Goal: Communication & Community: Answer question/provide support

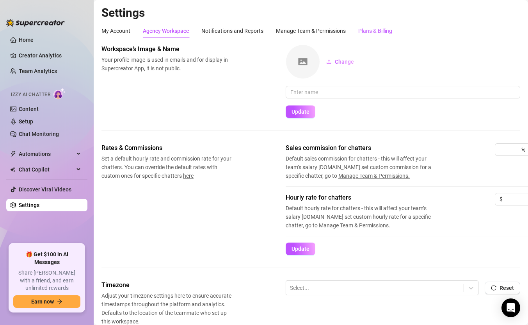
click at [367, 33] on div "Plans & Billing" at bounding box center [376, 31] width 34 height 9
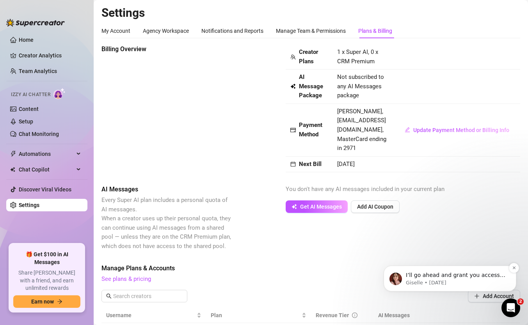
click at [464, 279] on p "Giselle • [DATE]" at bounding box center [456, 282] width 101 height 7
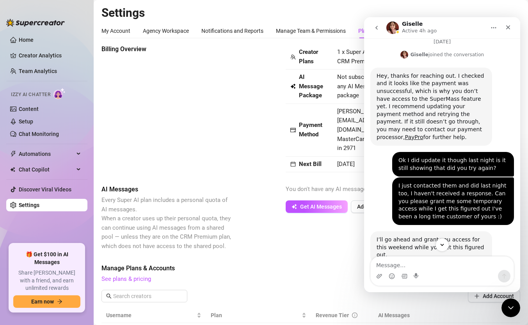
scroll to position [324, 0]
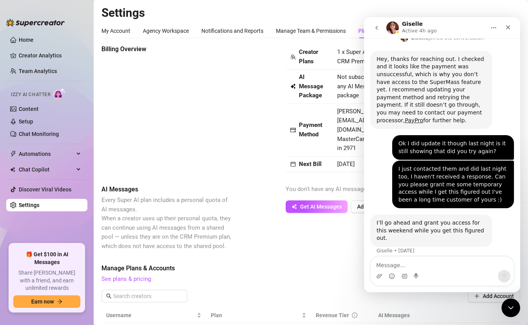
click at [426, 268] on textarea "Message…" at bounding box center [442, 263] width 143 height 13
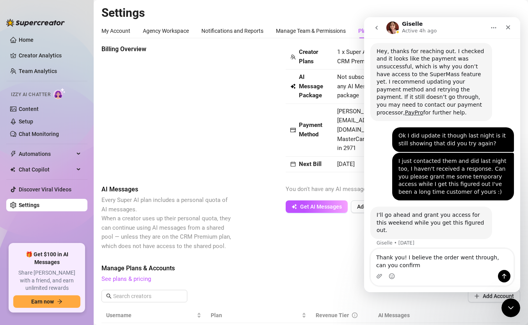
type textarea "Thank you! I believe the order went through, can you confirm :"
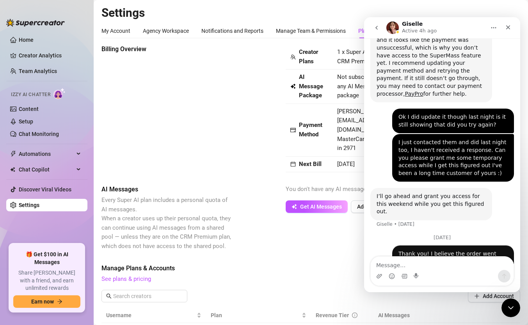
scroll to position [365, 0]
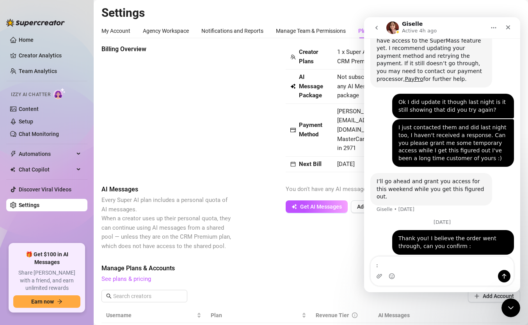
type textarea ":)"
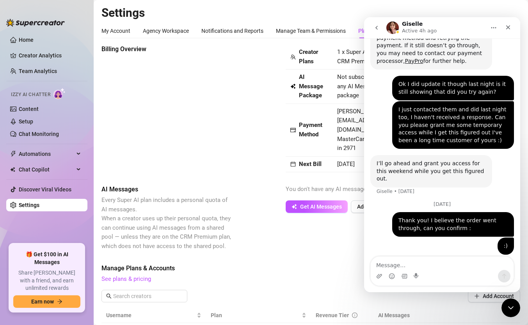
click at [125, 103] on div "Billing Overview" at bounding box center [167, 89] width 131 height 89
